Goal: Download file/media

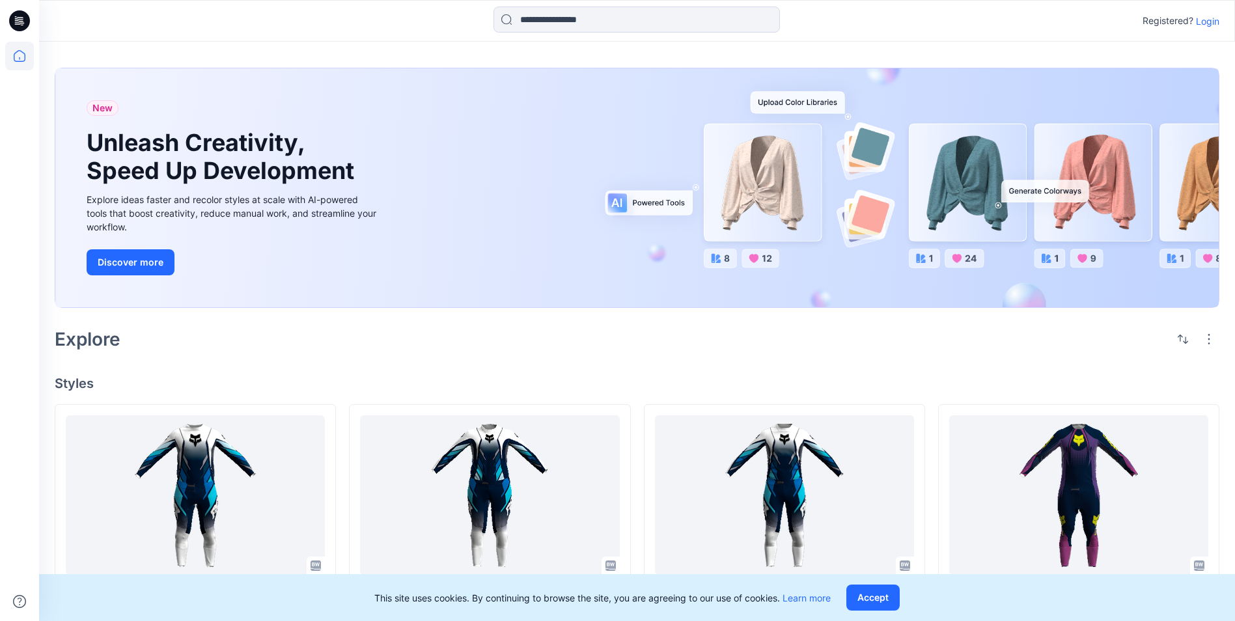
click at [1206, 22] on p "Login" at bounding box center [1207, 21] width 23 height 14
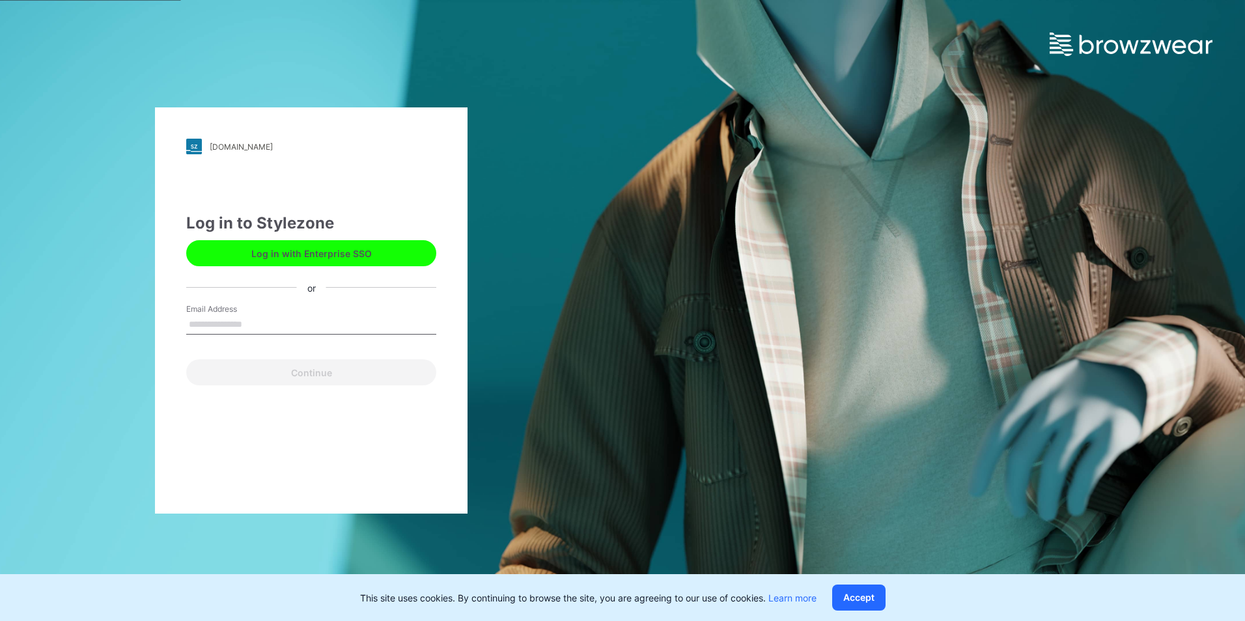
click at [253, 325] on input "Email Address" at bounding box center [311, 325] width 250 height 20
type input "**********"
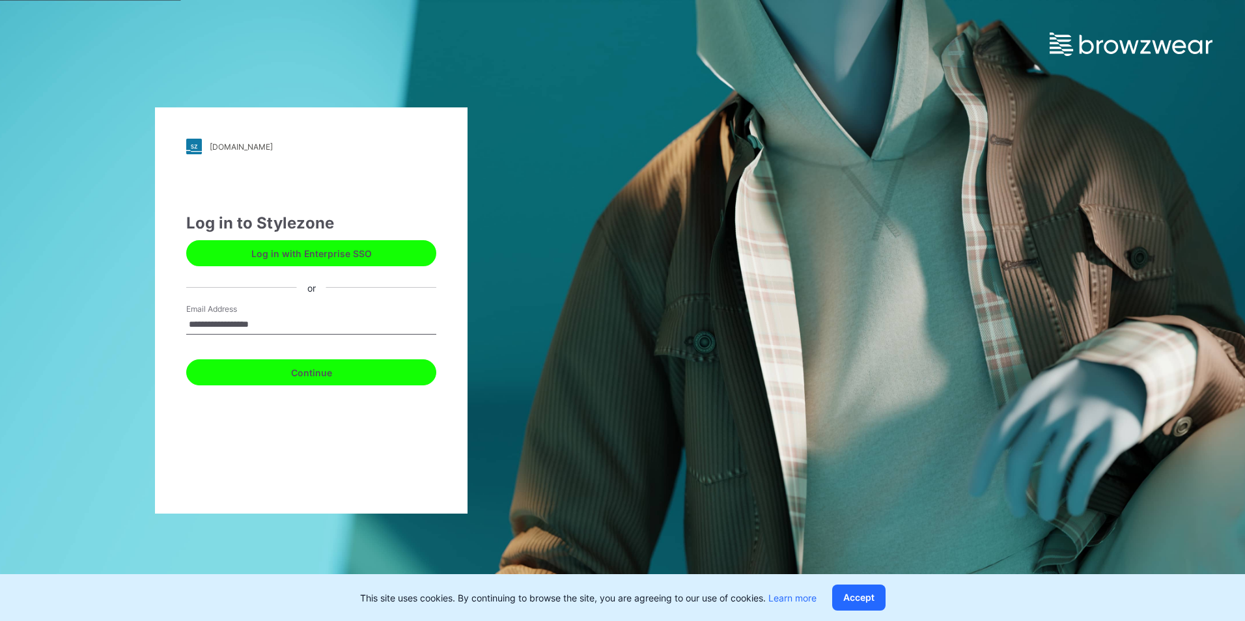
click at [275, 375] on button "Continue" at bounding box center [311, 372] width 250 height 26
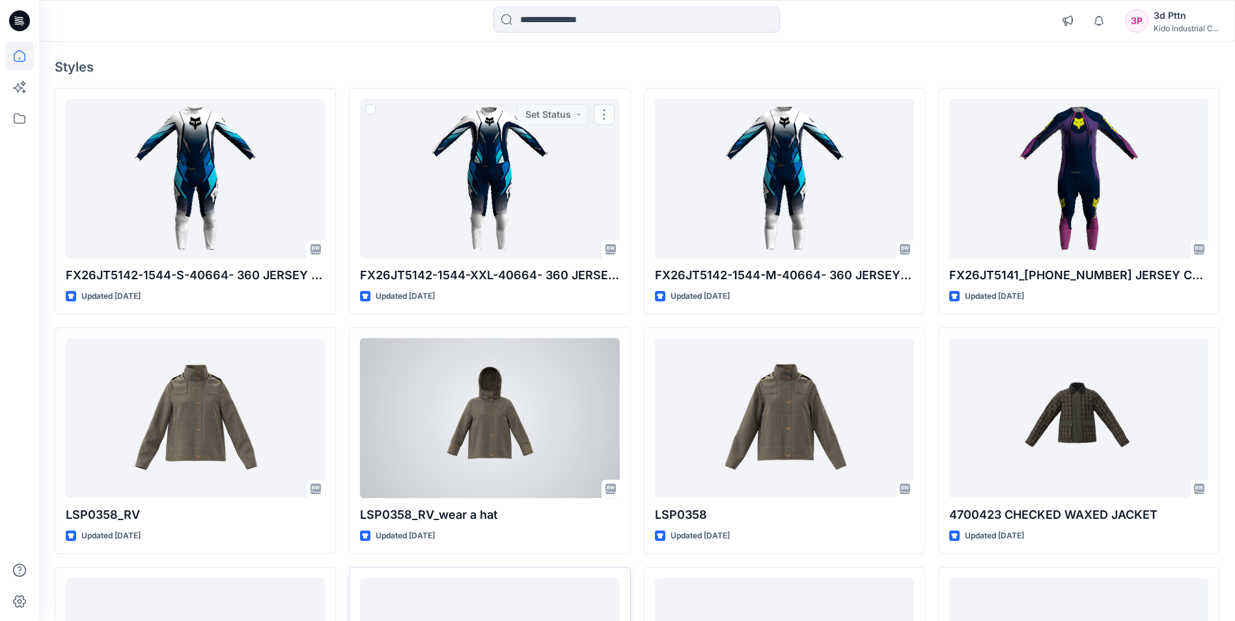
scroll to position [260, 0]
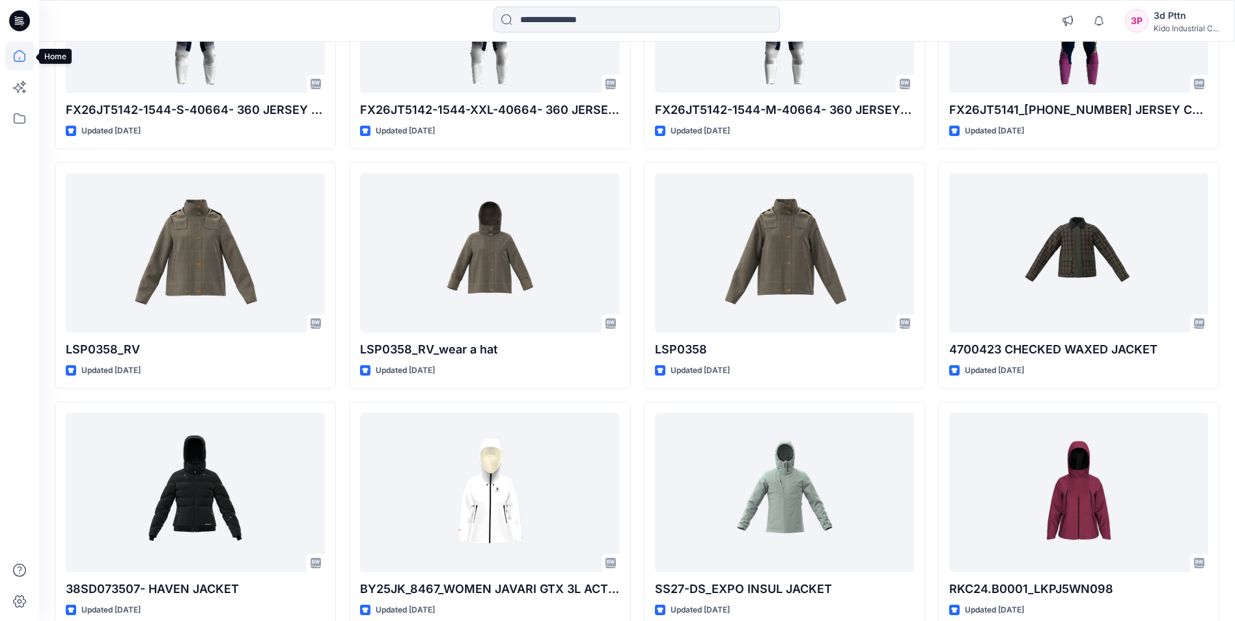
click at [17, 56] on icon at bounding box center [19, 56] width 29 height 29
click at [27, 117] on icon at bounding box center [19, 118] width 29 height 29
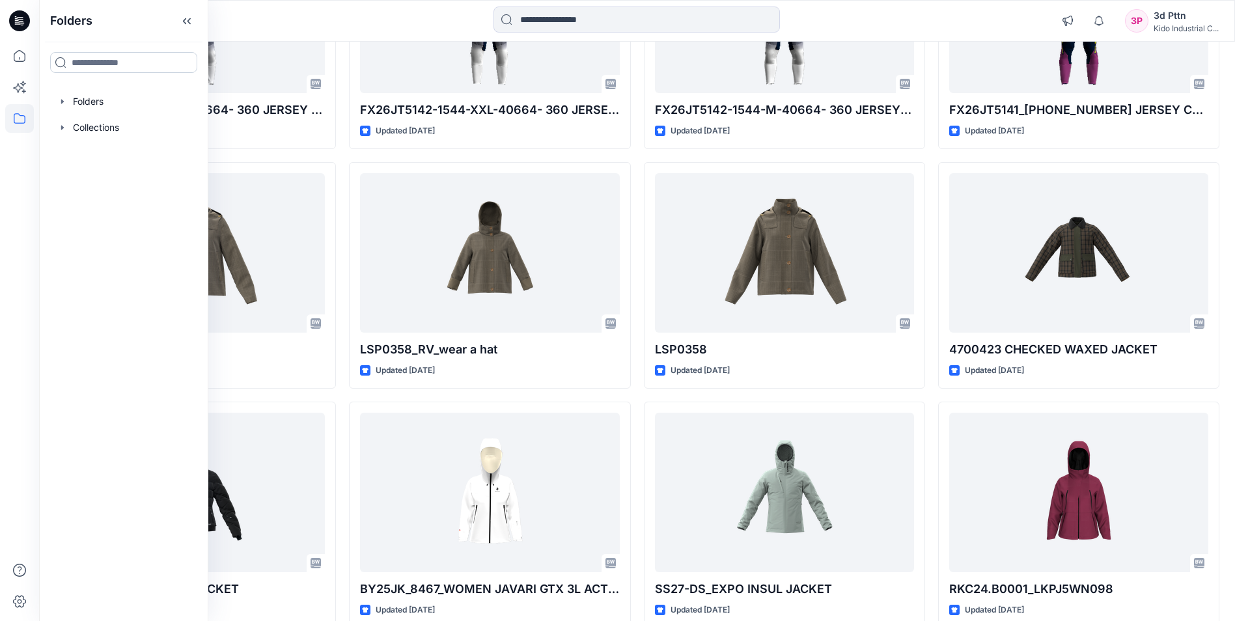
click at [120, 65] on input at bounding box center [123, 62] width 147 height 21
click at [66, 102] on icon "button" at bounding box center [62, 101] width 10 height 10
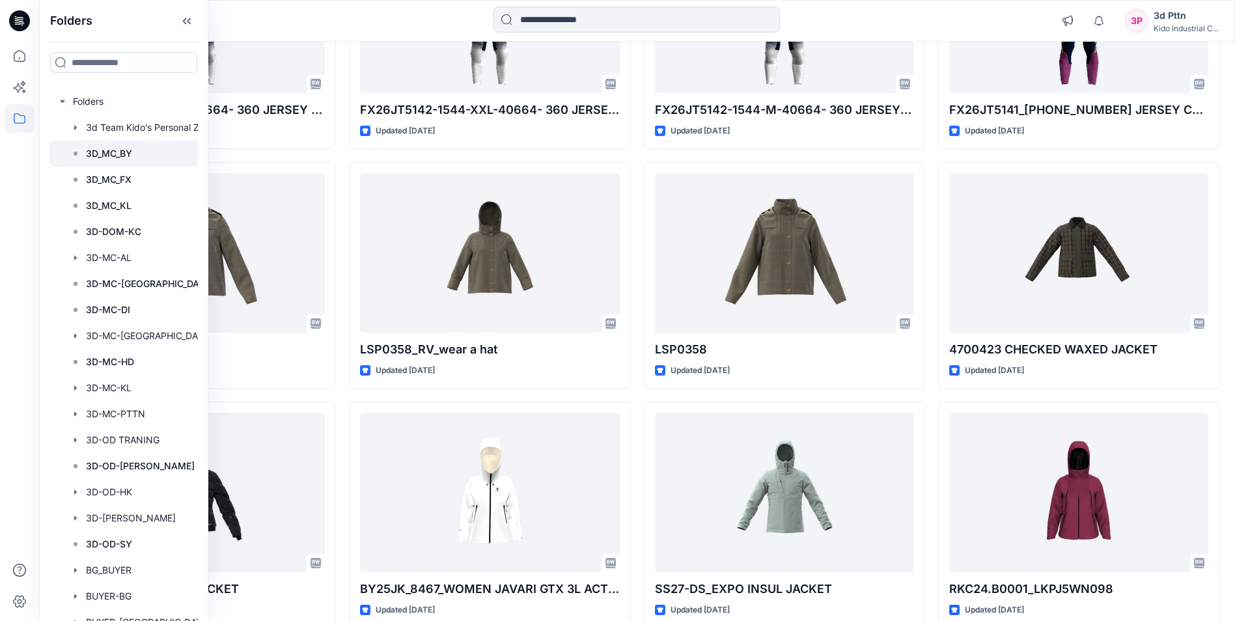
click at [124, 148] on p "3D_MC_BY" at bounding box center [109, 154] width 46 height 16
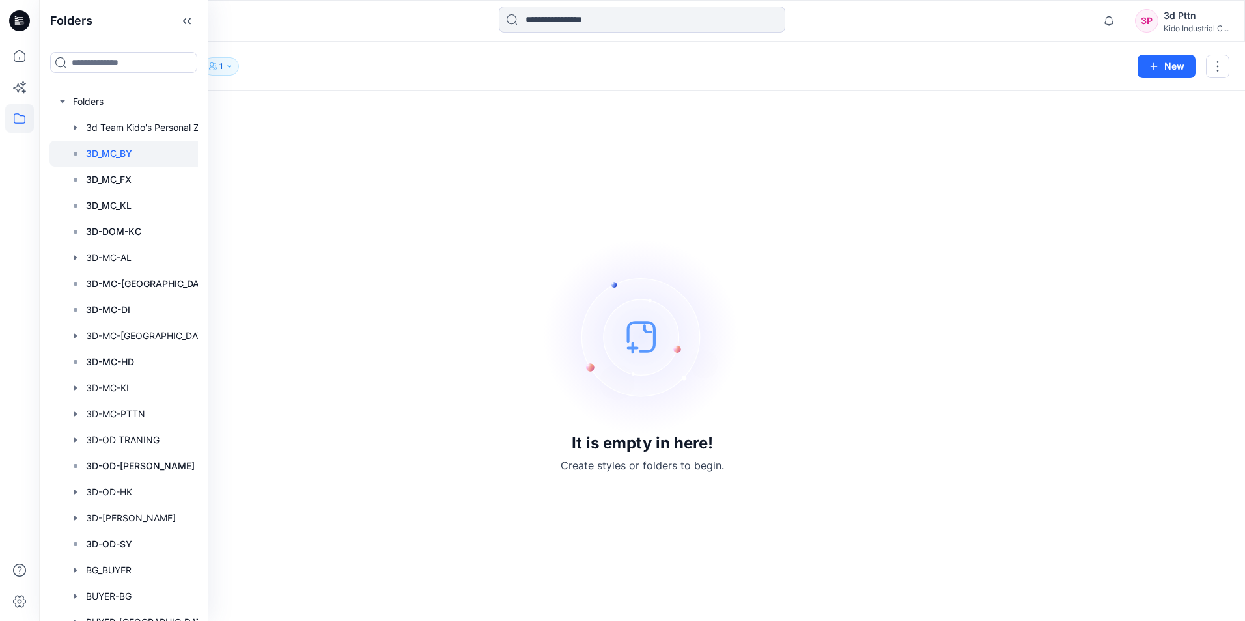
click at [566, 179] on div "It is empty in here! Create styles or folders to begin." at bounding box center [642, 356] width 1175 height 499
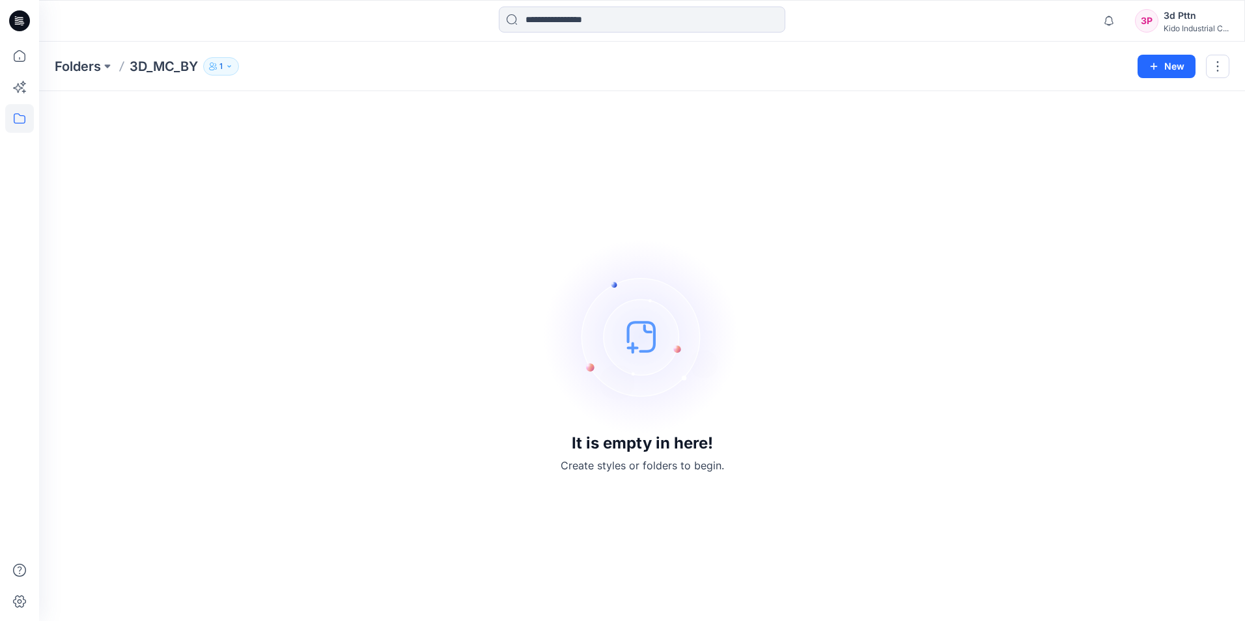
click at [910, 213] on div "It is empty in here! Create styles or folders to begin." at bounding box center [642, 356] width 1175 height 499
click at [27, 53] on icon at bounding box center [19, 56] width 29 height 29
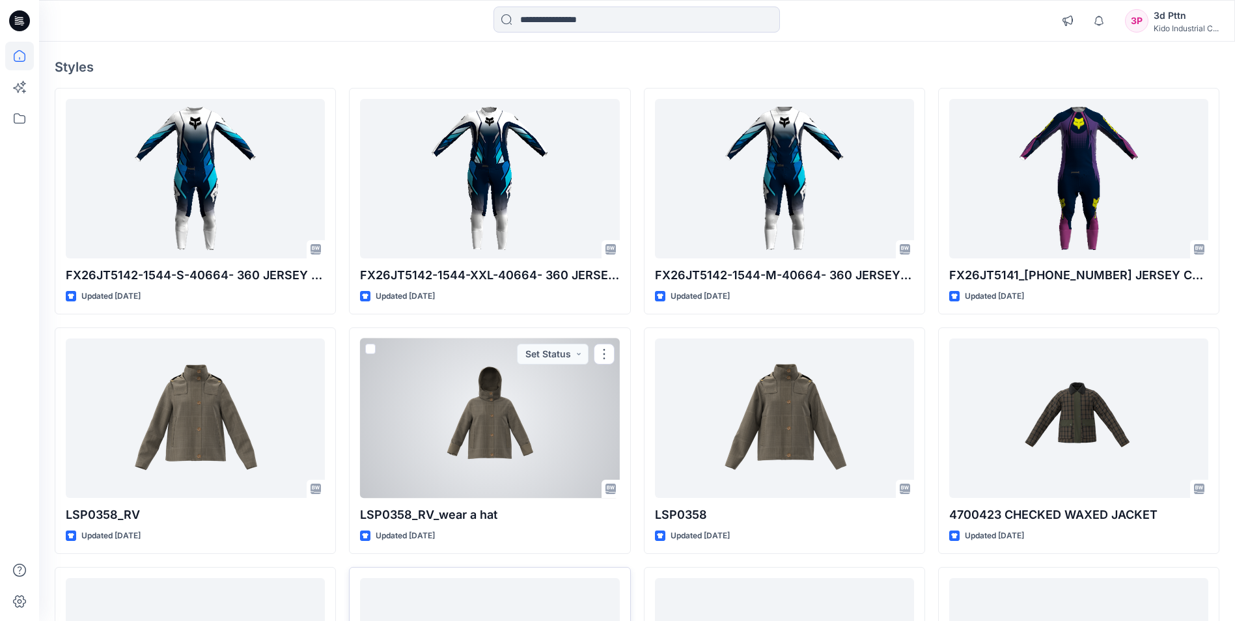
scroll to position [326, 0]
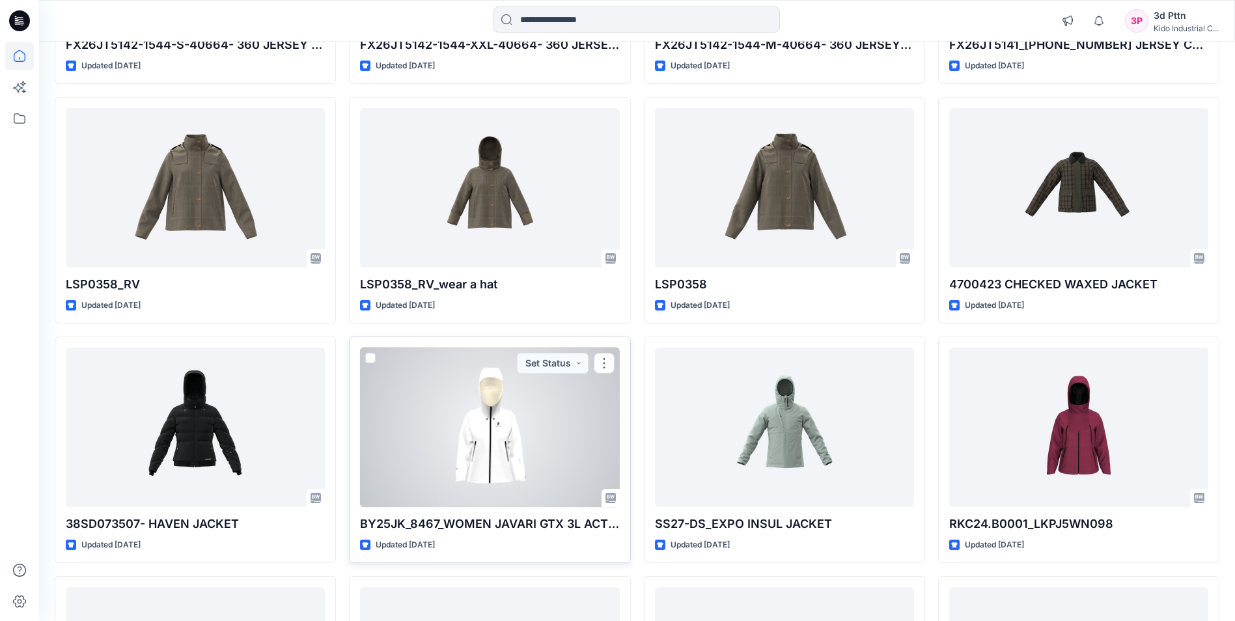
click at [492, 469] on div at bounding box center [489, 428] width 259 height 160
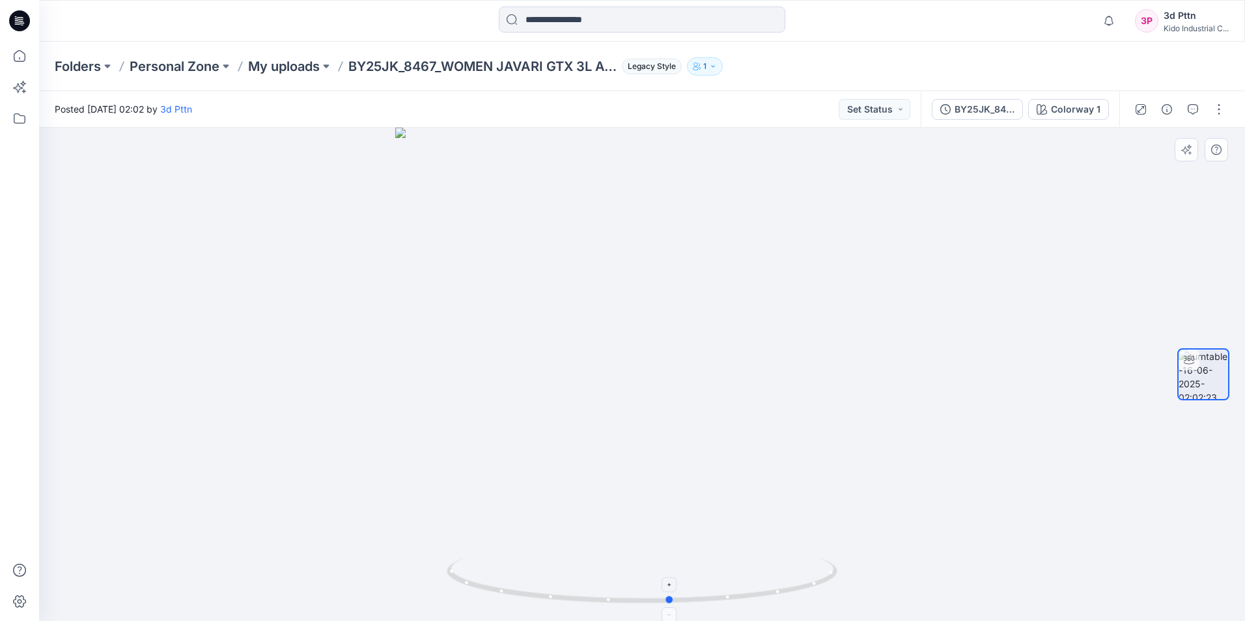
drag, startPoint x: 772, startPoint y: 599, endPoint x: 800, endPoint y: 604, distance: 29.0
click at [800, 604] on icon at bounding box center [644, 582] width 394 height 49
click at [1215, 104] on button "button" at bounding box center [1218, 109] width 21 height 21
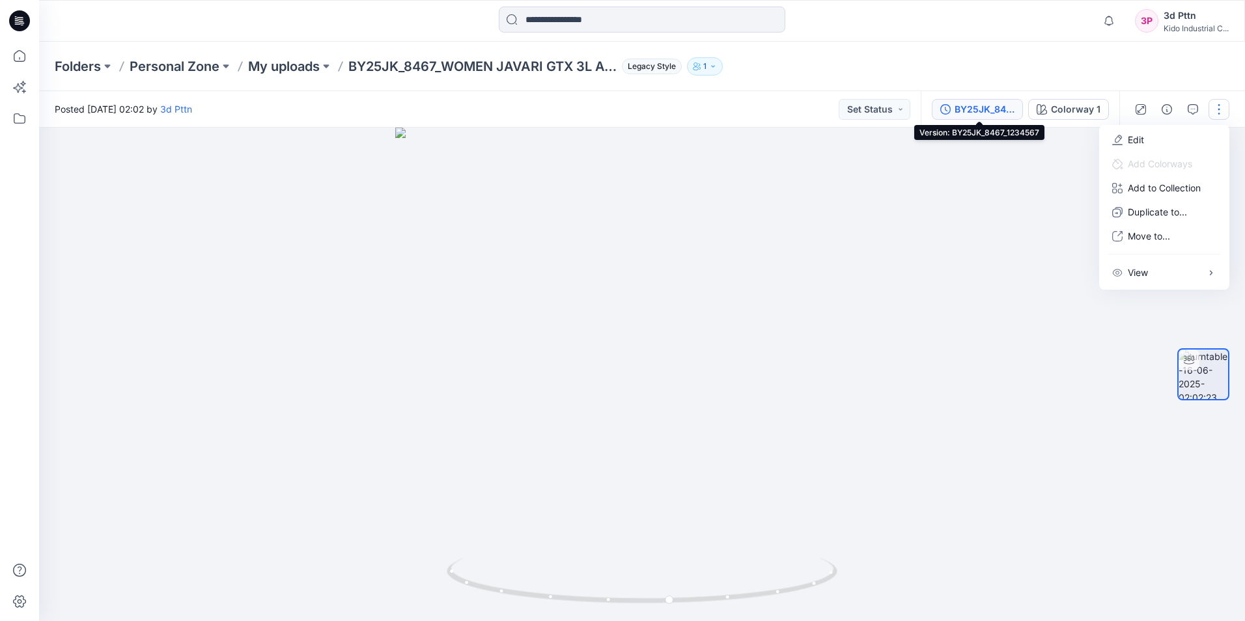
click at [973, 110] on div "BY25JK_8467_1234567" at bounding box center [984, 109] width 60 height 14
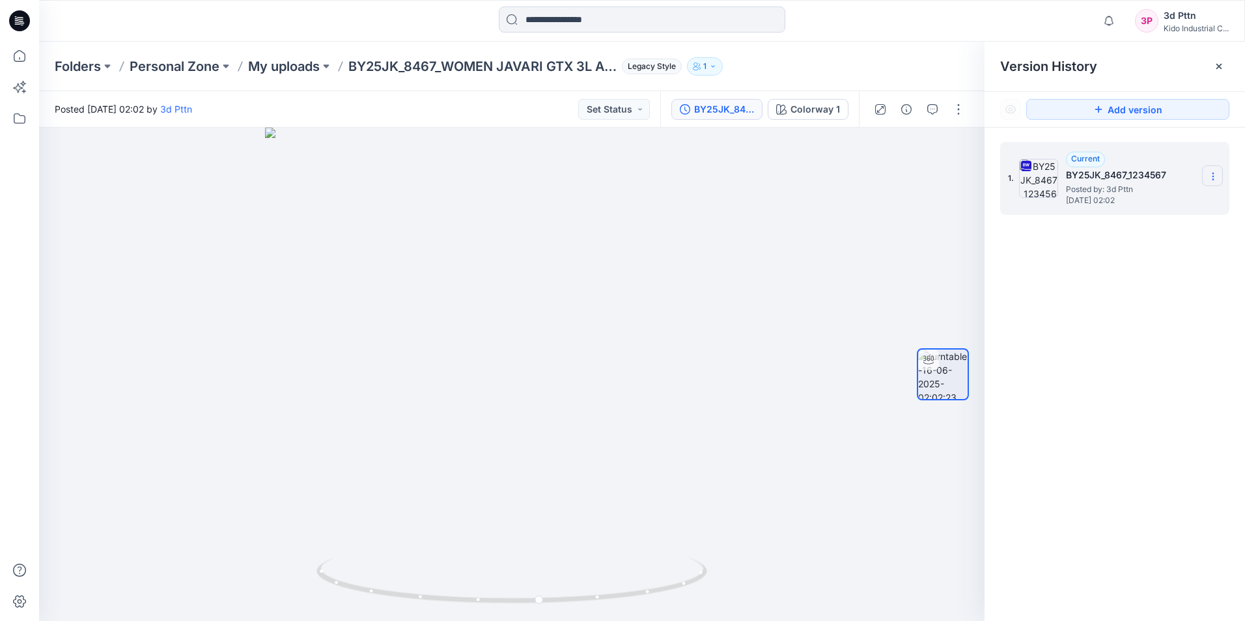
click at [1216, 176] on icon at bounding box center [1213, 176] width 10 height 10
click at [1160, 201] on span "Download Source BW File" at bounding box center [1147, 202] width 109 height 16
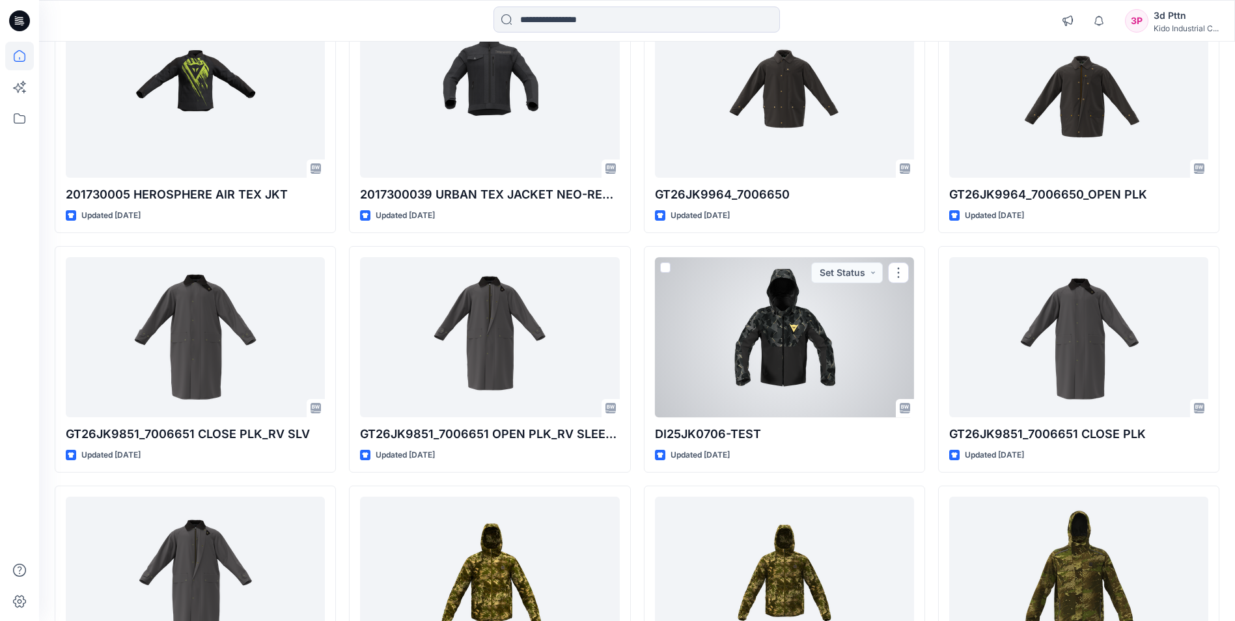
scroll to position [1569, 0]
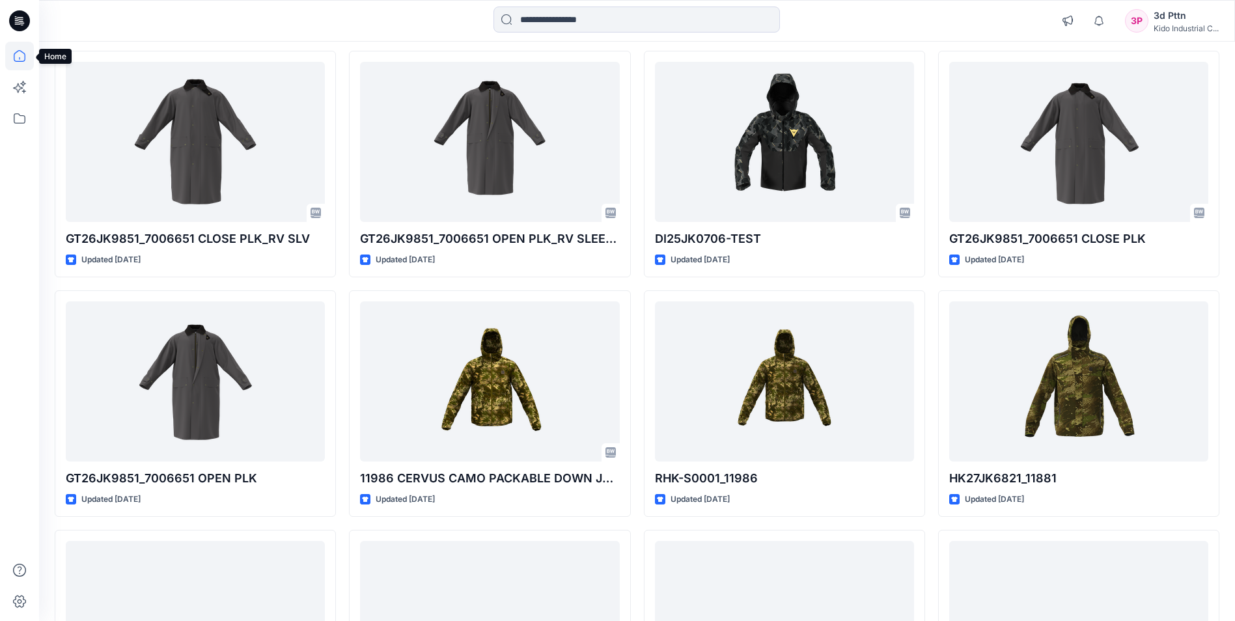
click at [16, 53] on icon at bounding box center [20, 56] width 12 height 12
click at [15, 53] on icon at bounding box center [20, 56] width 12 height 12
click at [20, 119] on icon at bounding box center [19, 118] width 29 height 29
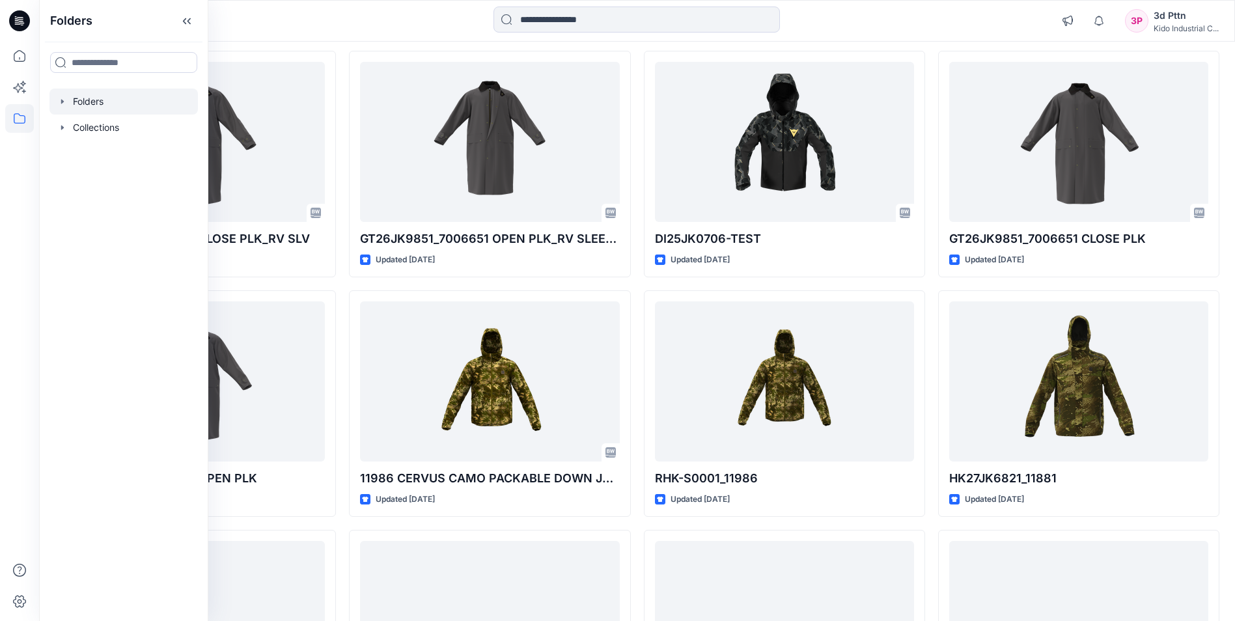
click at [101, 104] on div at bounding box center [123, 102] width 148 height 26
